Goal: Task Accomplishment & Management: Complete application form

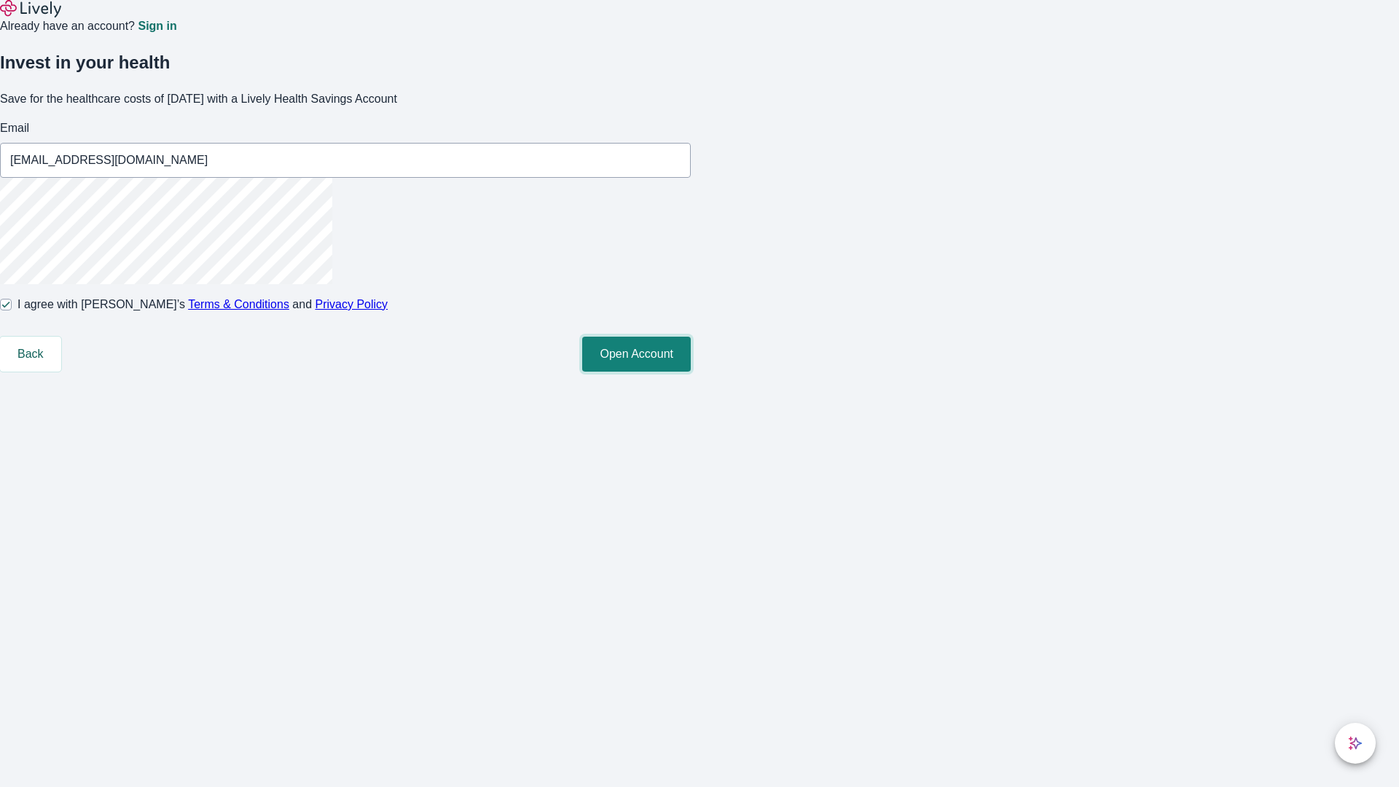
click at [691, 372] on button "Open Account" at bounding box center [636, 354] width 109 height 35
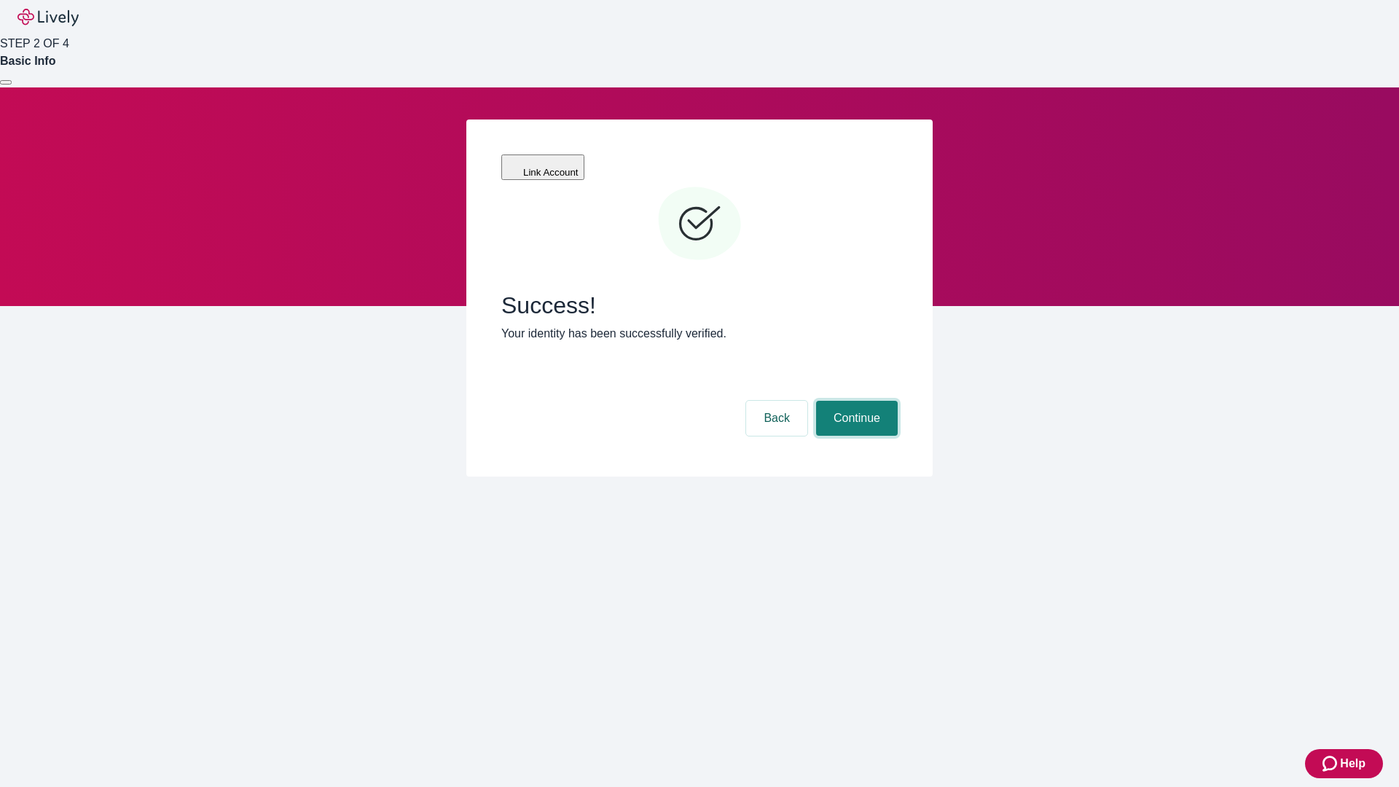
click at [855, 401] on button "Continue" at bounding box center [857, 418] width 82 height 35
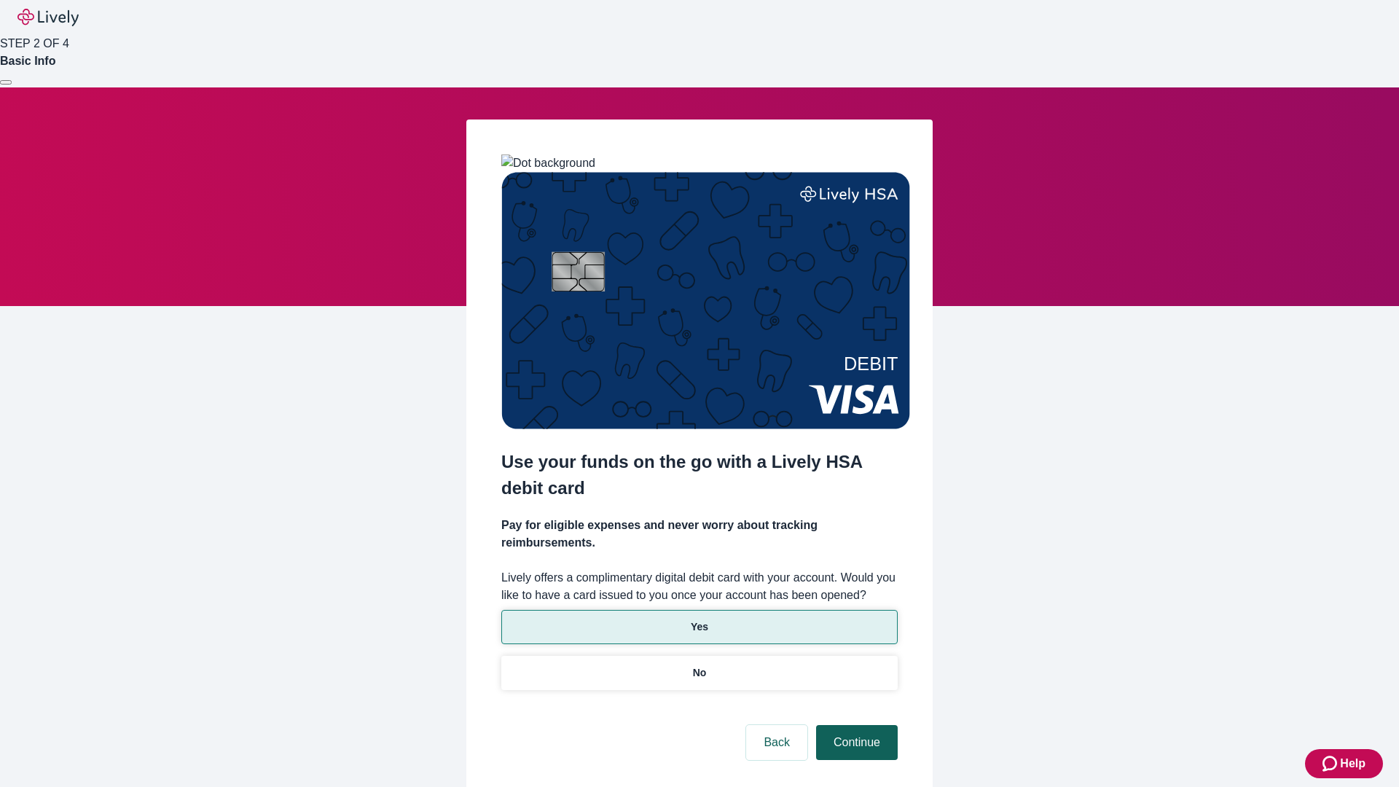
click at [699, 665] on p "No" at bounding box center [700, 672] width 14 height 15
click at [855, 725] on button "Continue" at bounding box center [857, 742] width 82 height 35
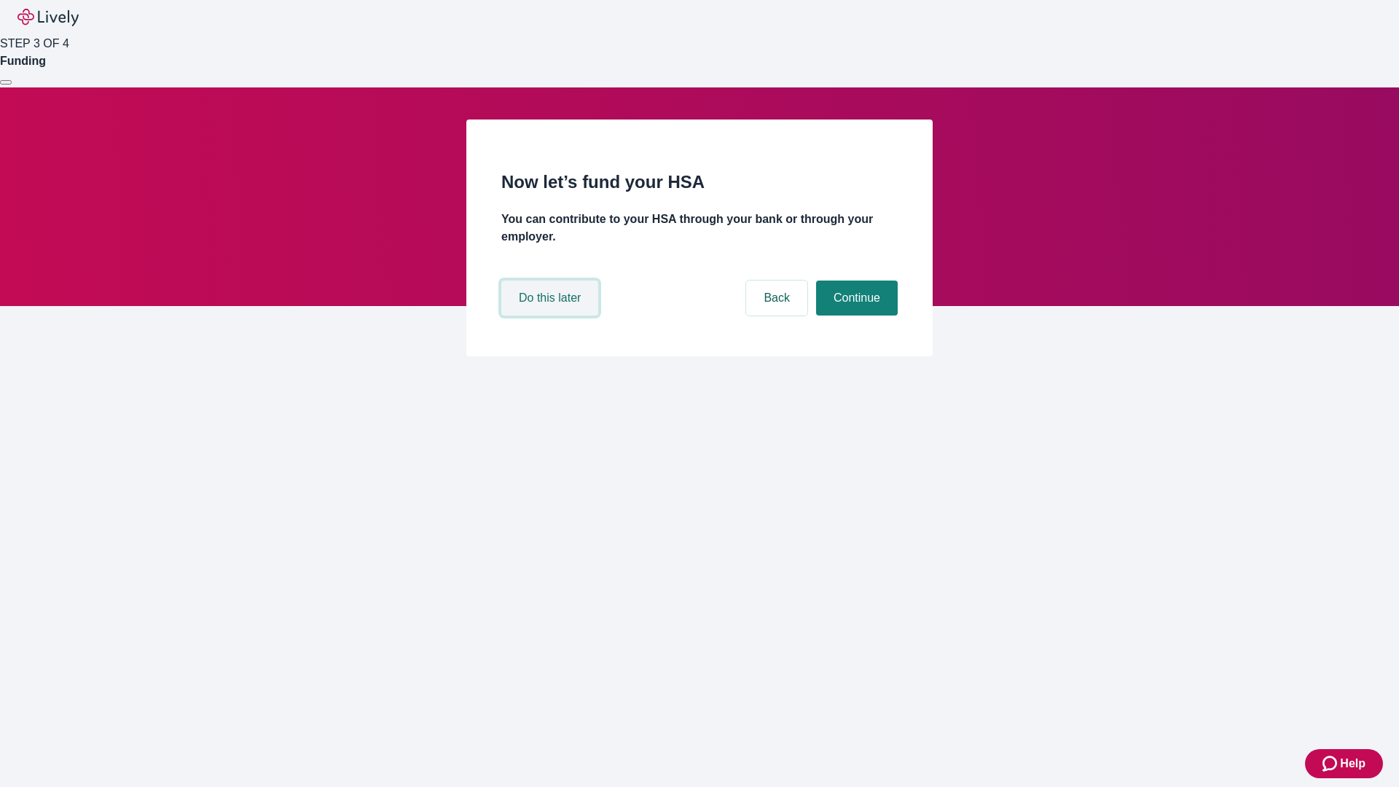
click at [552, 316] on button "Do this later" at bounding box center [549, 298] width 97 height 35
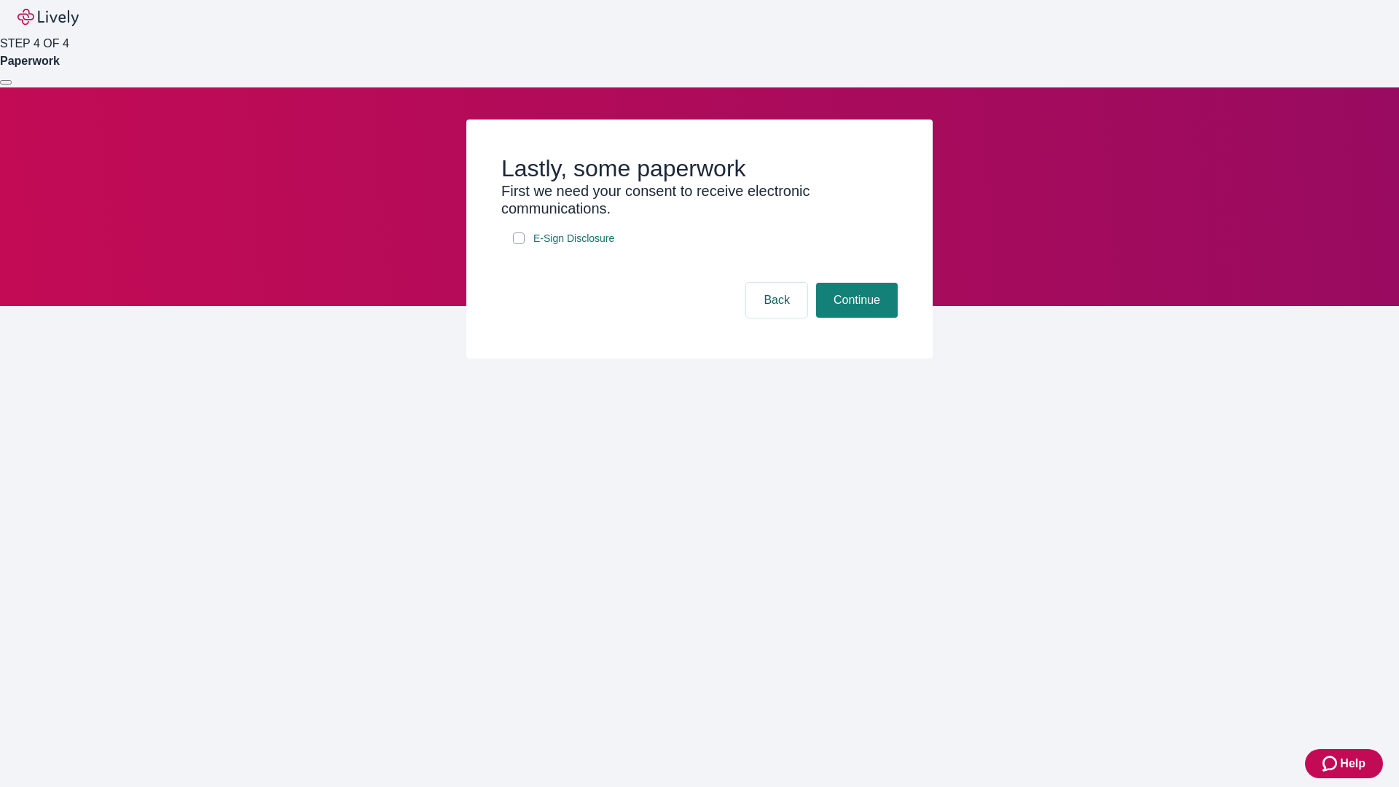
click at [519, 244] on input "E-Sign Disclosure" at bounding box center [519, 238] width 12 height 12
checkbox input "true"
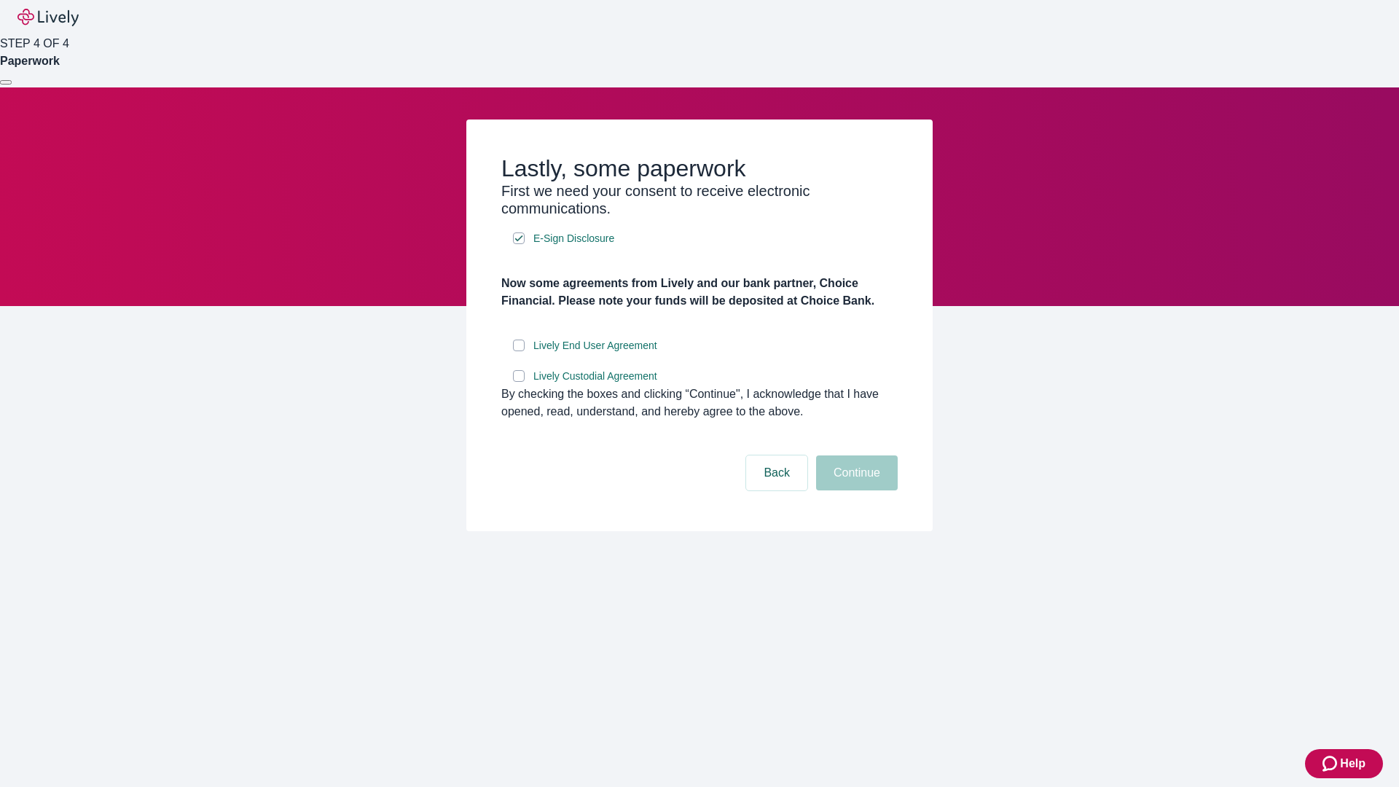
click at [519, 351] on input "Lively End User Agreement" at bounding box center [519, 346] width 12 height 12
checkbox input "true"
click at [519, 382] on input "Lively Custodial Agreement" at bounding box center [519, 376] width 12 height 12
checkbox input "true"
click at [855, 490] on button "Continue" at bounding box center [857, 472] width 82 height 35
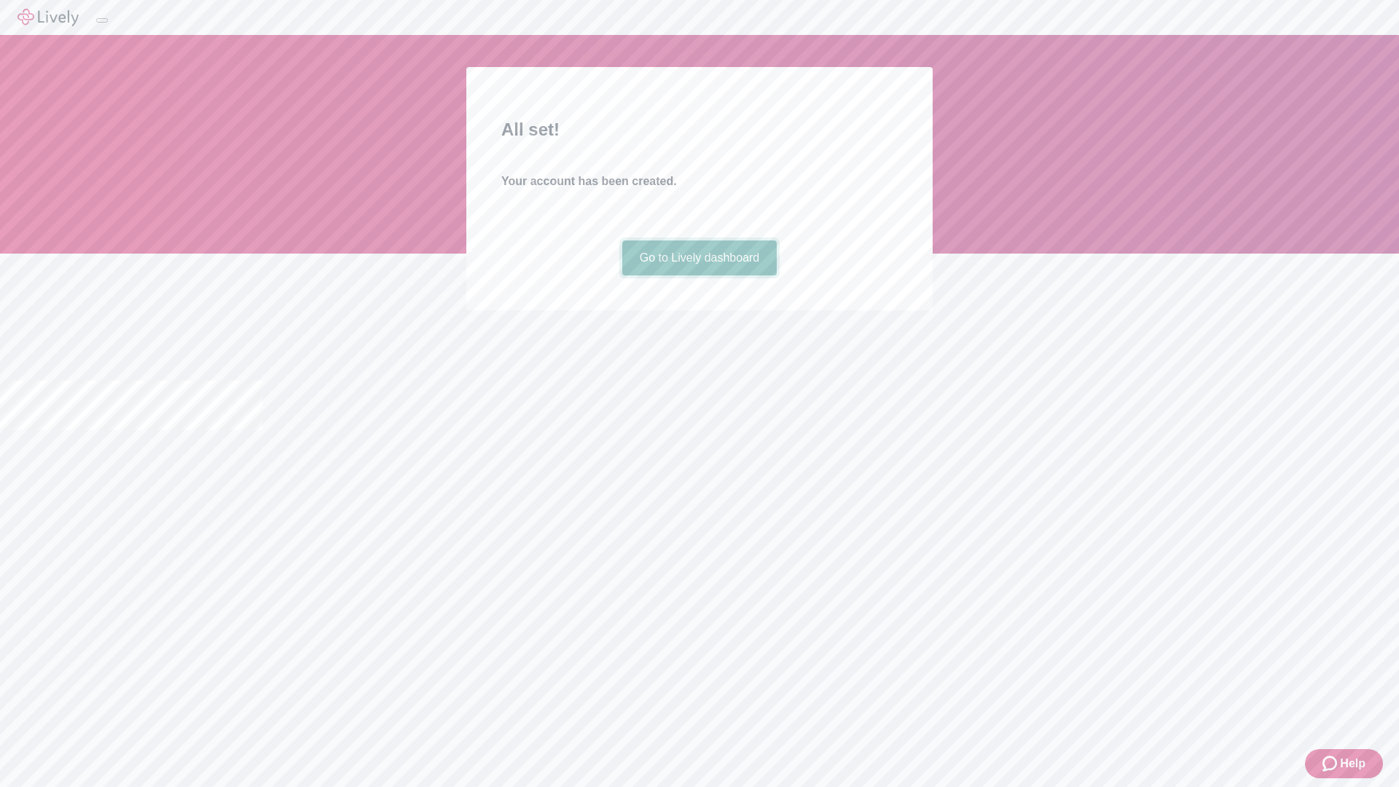
click at [699, 275] on link "Go to Lively dashboard" at bounding box center [699, 257] width 155 height 35
